Goal: Transaction & Acquisition: Purchase product/service

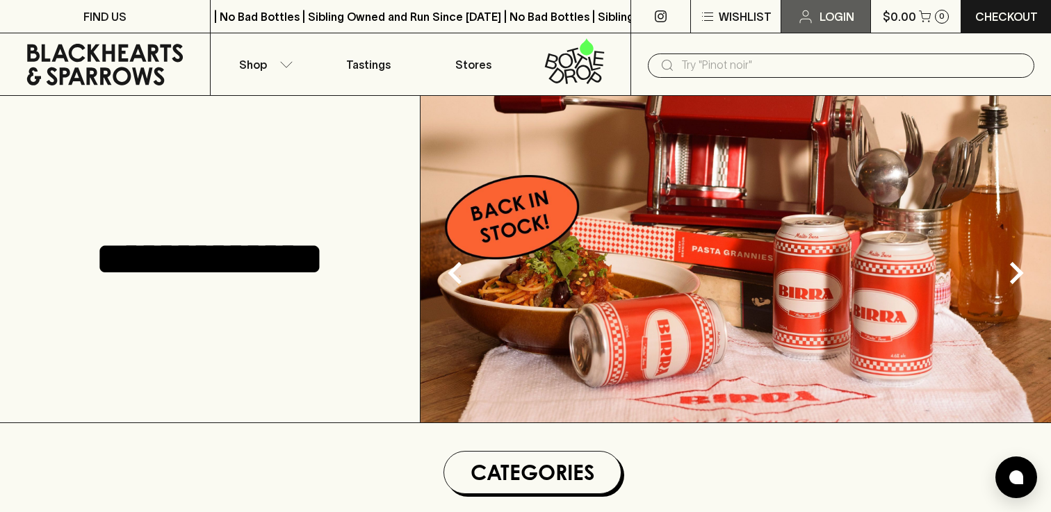
click at [821, 22] on p "Login" at bounding box center [837, 16] width 35 height 17
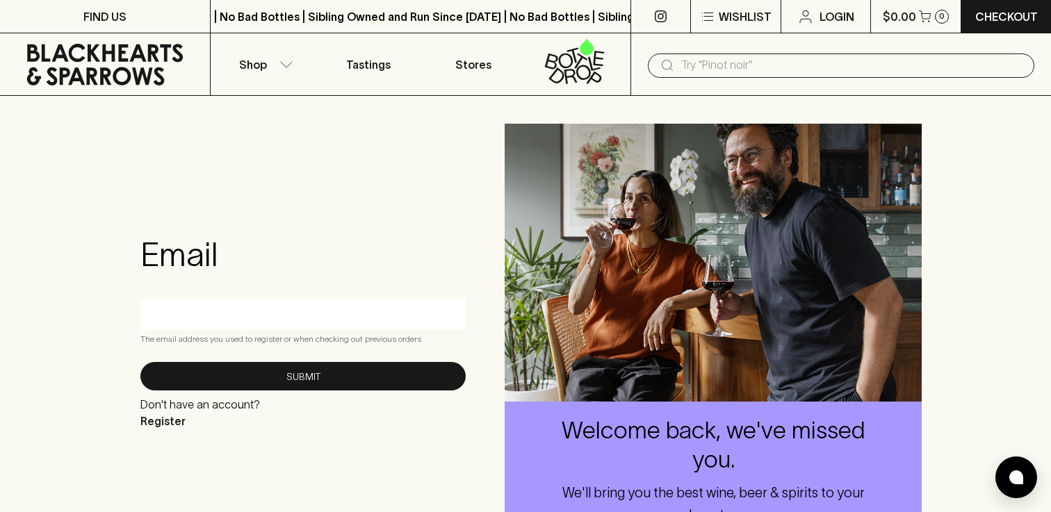
click at [80, 87] on link at bounding box center [105, 64] width 210 height 63
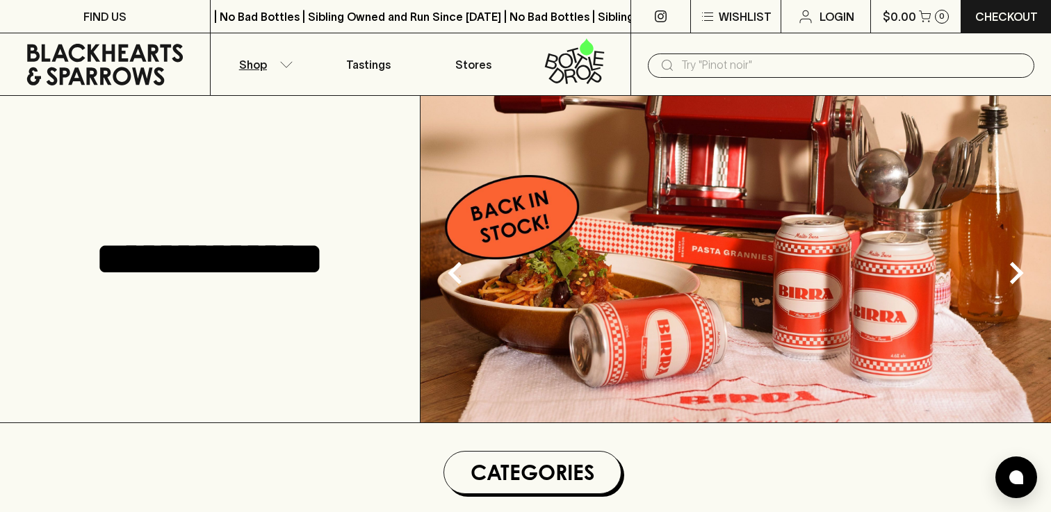
click at [272, 67] on button "Shop" at bounding box center [263, 64] width 105 height 62
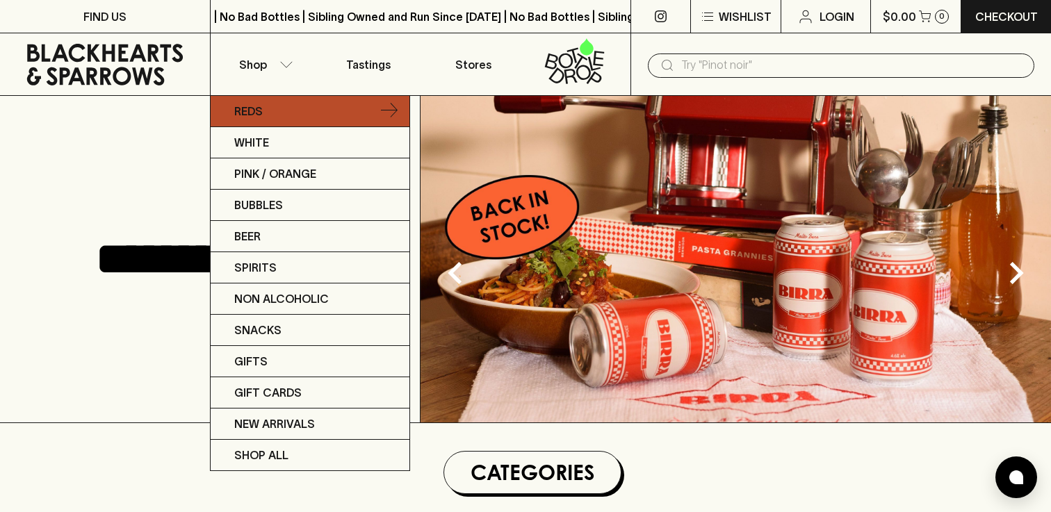
click at [268, 115] on link "Reds" at bounding box center [310, 111] width 199 height 31
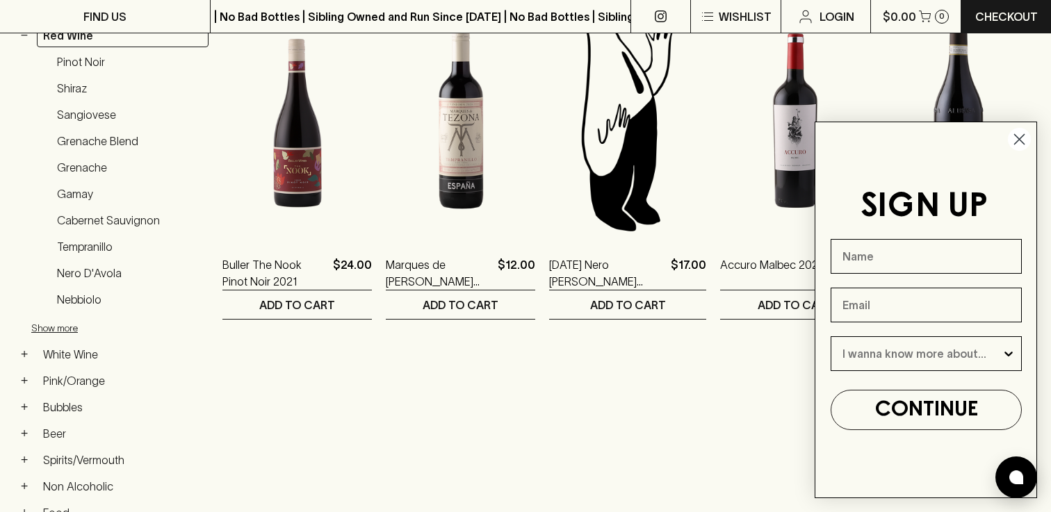
scroll to position [302, 0]
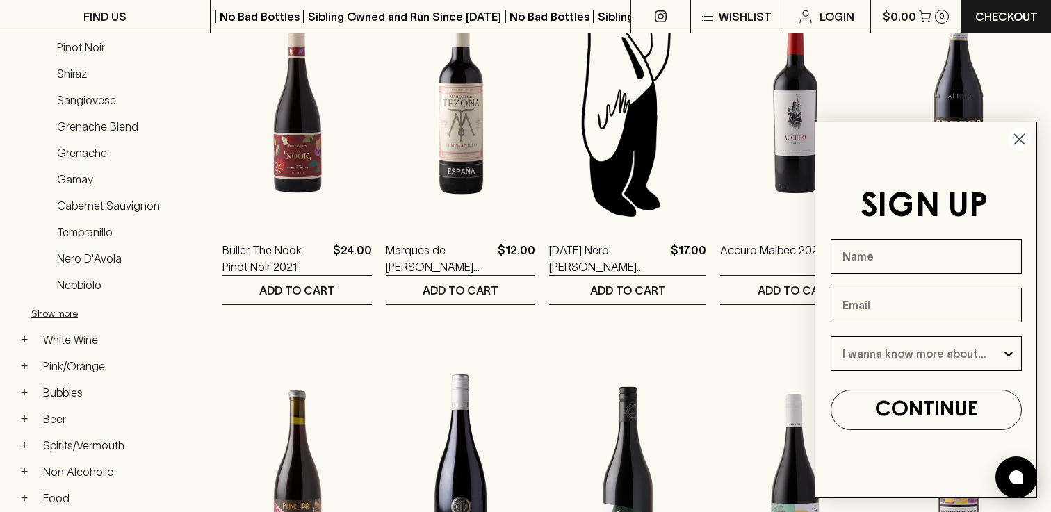
click at [1020, 140] on icon "Close dialog" at bounding box center [1020, 140] width 10 height 10
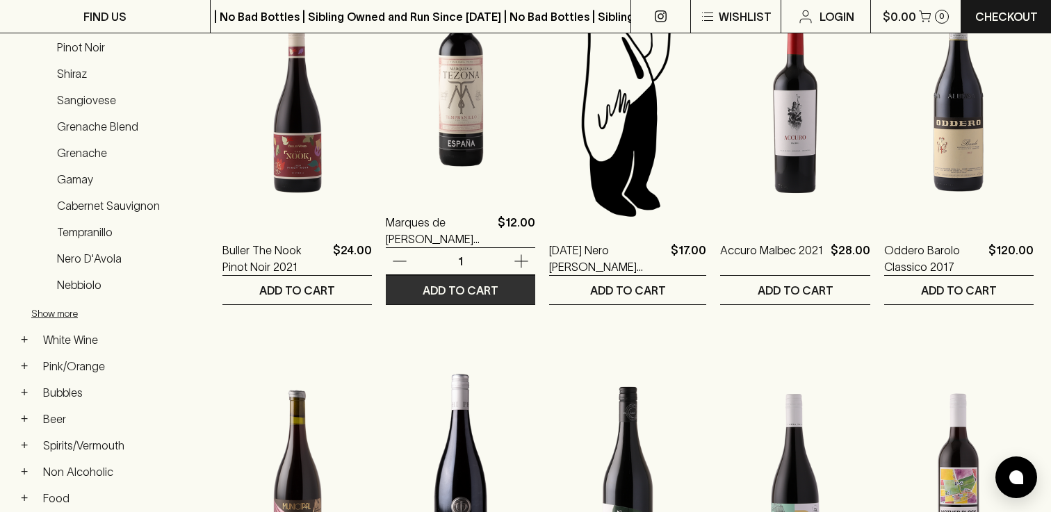
click at [475, 289] on p "ADD TO CART" at bounding box center [461, 290] width 76 height 17
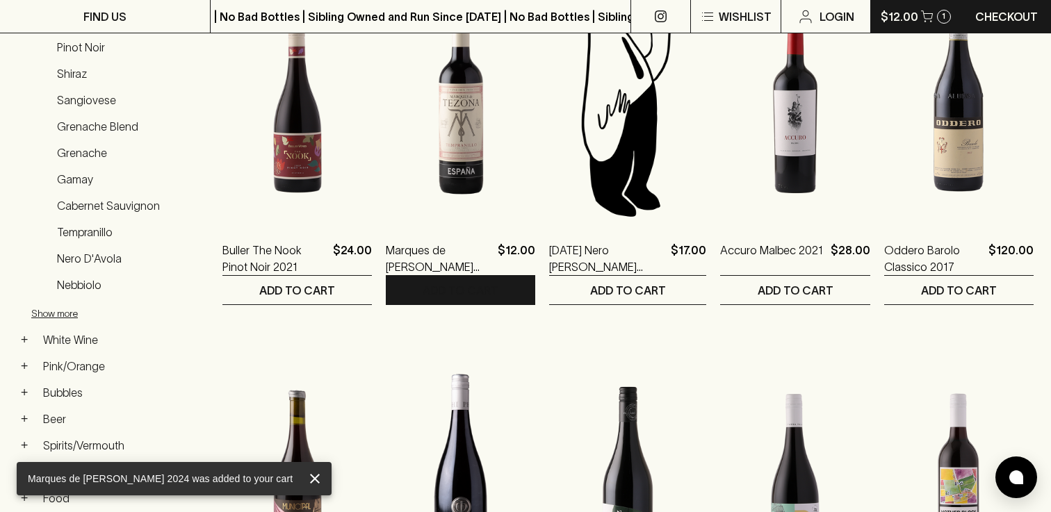
click at [936, 22] on button "$12.00 1" at bounding box center [916, 16] width 90 height 33
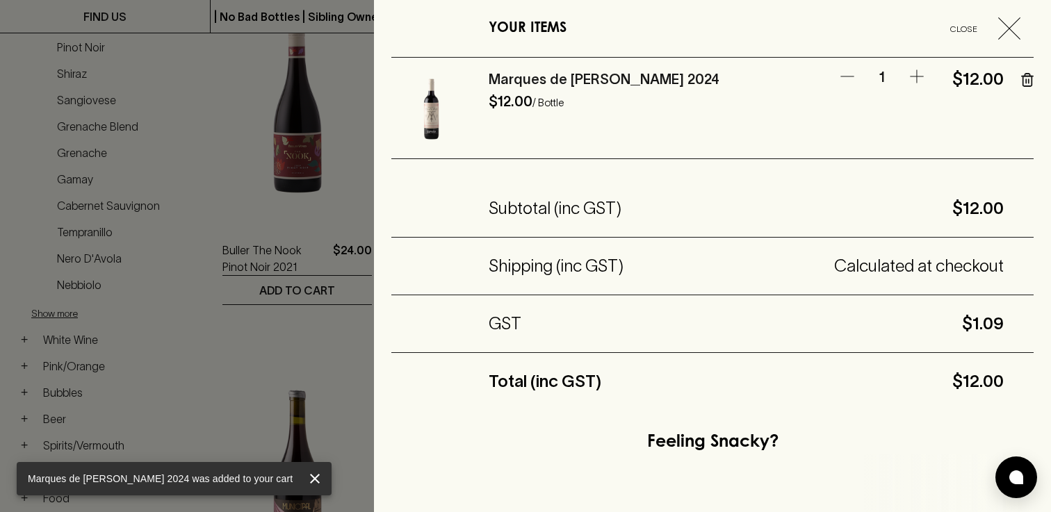
scroll to position [330, 0]
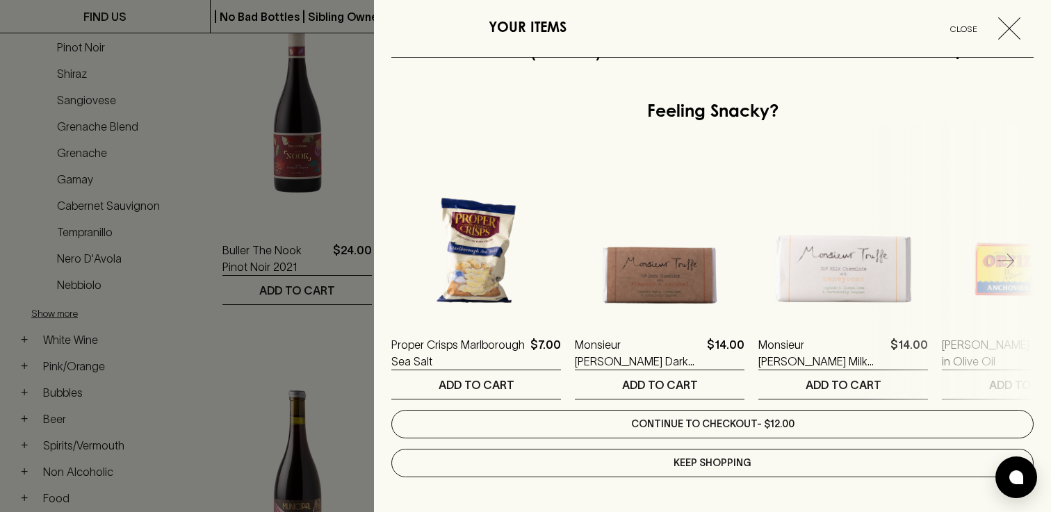
click at [705, 423] on link "Continue to checkout - $12.00" at bounding box center [712, 424] width 643 height 29
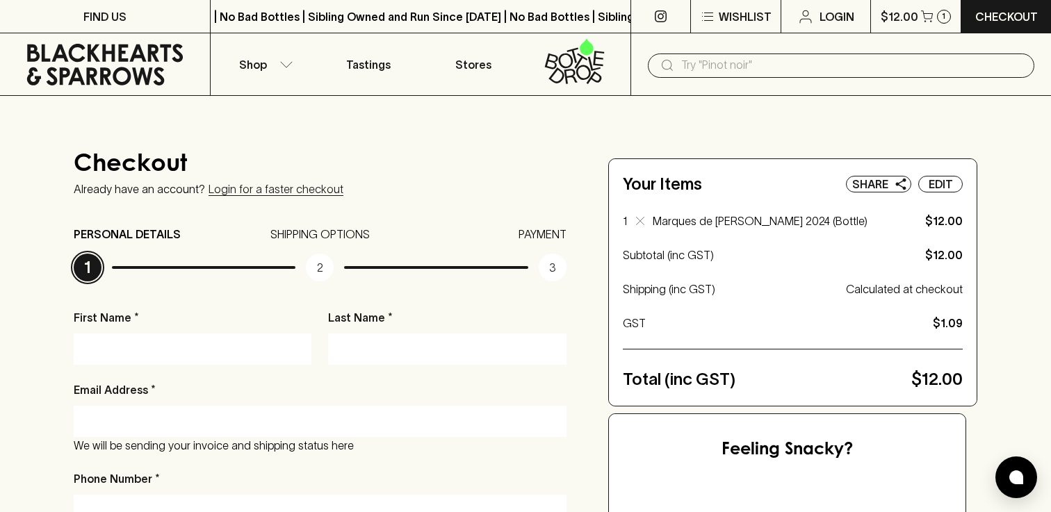
click at [123, 65] on icon at bounding box center [104, 65] width 189 height 42
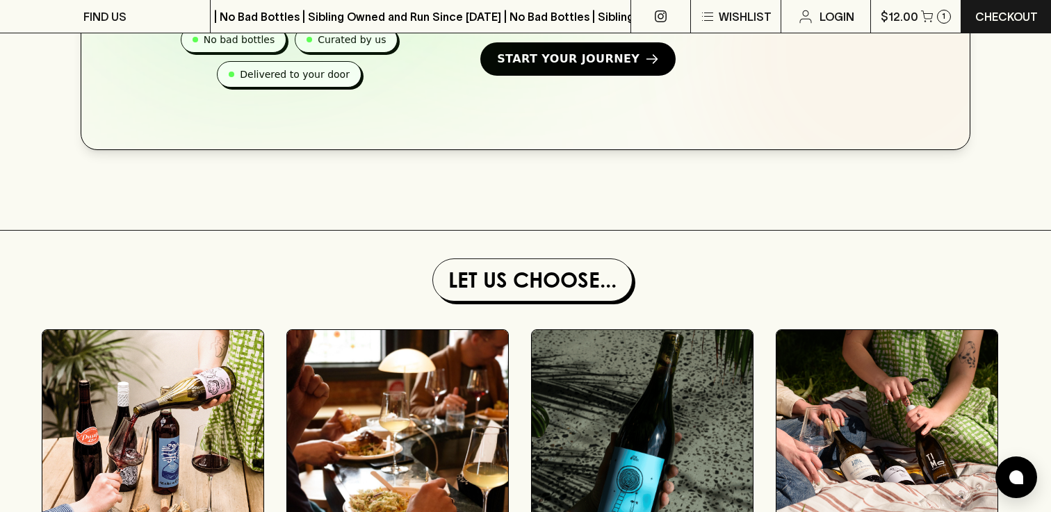
scroll to position [1247, 0]
